Goal: Task Accomplishment & Management: Manage account settings

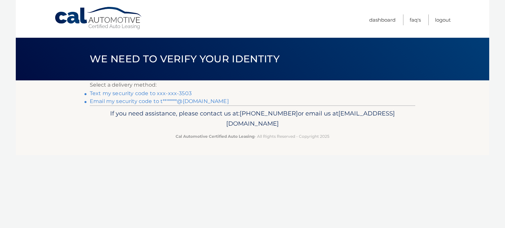
click at [121, 102] on link "Email my security code to t*******@yahoo.com" at bounding box center [159, 101] width 139 height 6
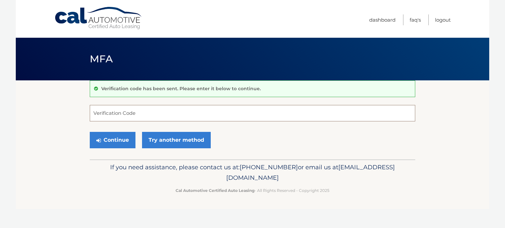
click at [151, 110] on input "Verification Code" at bounding box center [252, 113] width 325 height 16
type input "933323"
click at [107, 135] on button "Continue" at bounding box center [113, 140] width 46 height 16
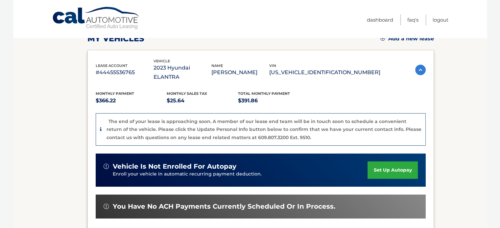
scroll to position [12, 0]
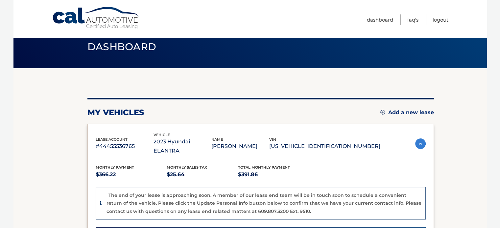
click at [418, 139] on img at bounding box center [420, 144] width 11 height 11
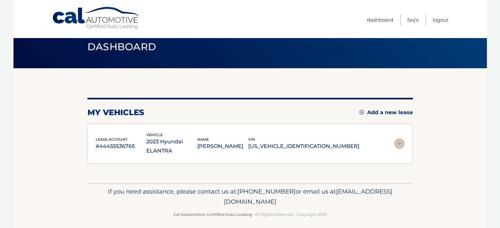
scroll to position [8, 0]
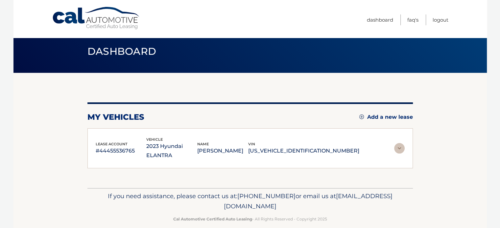
click at [104, 147] on p "#44455536765" at bounding box center [121, 151] width 51 height 9
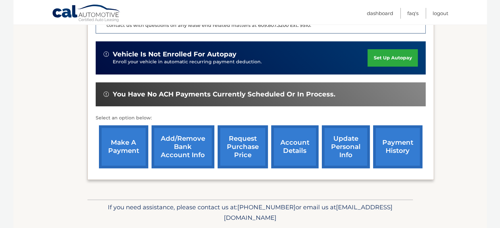
scroll to position [205, 0]
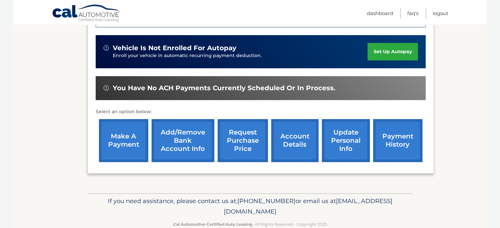
click at [298, 131] on link "account details" at bounding box center [294, 140] width 47 height 43
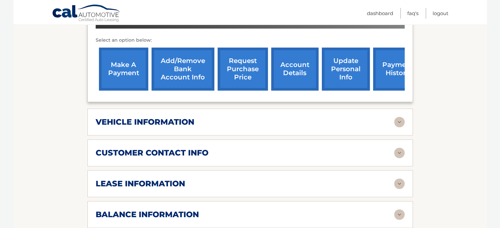
scroll to position [263, 0]
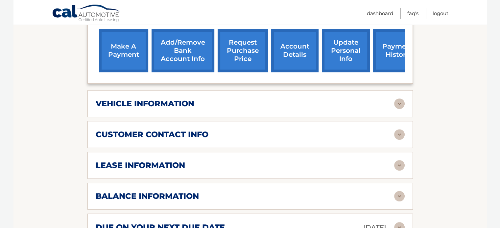
click at [400, 99] on img at bounding box center [399, 104] width 11 height 11
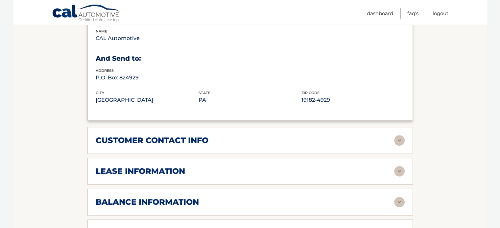
scroll to position [427, 0]
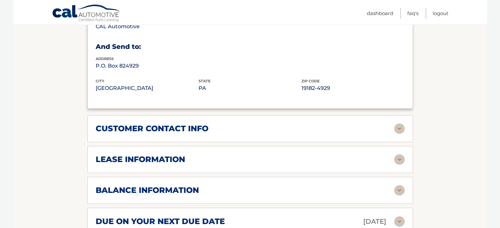
click at [402, 155] on img at bounding box center [399, 160] width 11 height 11
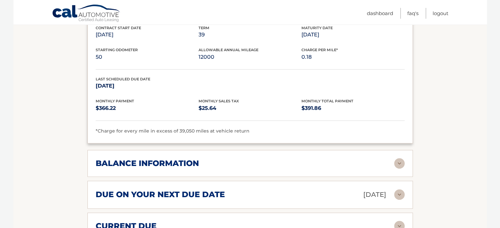
scroll to position [592, 0]
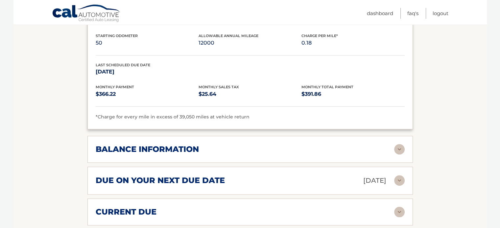
click at [397, 144] on img at bounding box center [399, 149] width 11 height 11
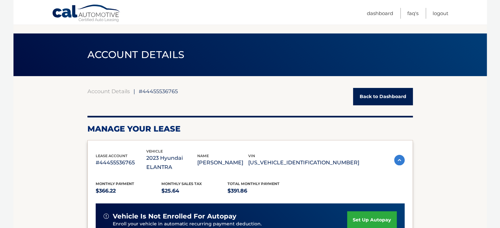
scroll to position [0, 0]
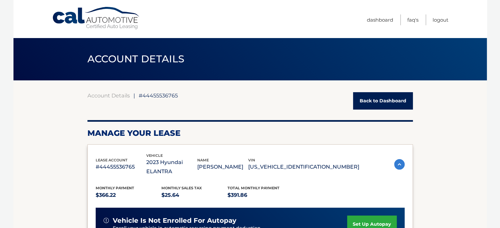
click at [392, 98] on link "Back to Dashboard" at bounding box center [383, 100] width 60 height 17
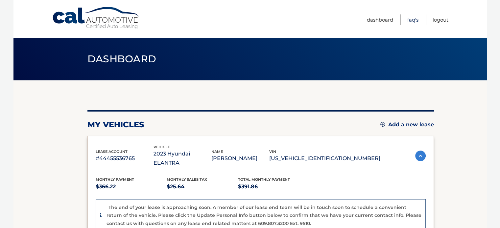
click at [412, 20] on link "FAQ's" at bounding box center [412, 19] width 11 height 11
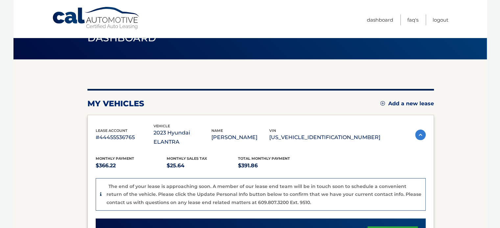
scroll to position [33, 0]
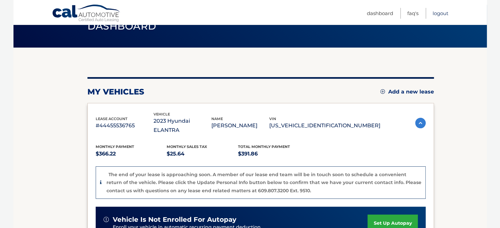
click at [442, 13] on link "Logout" at bounding box center [441, 13] width 16 height 11
